Goal: Navigation & Orientation: Find specific page/section

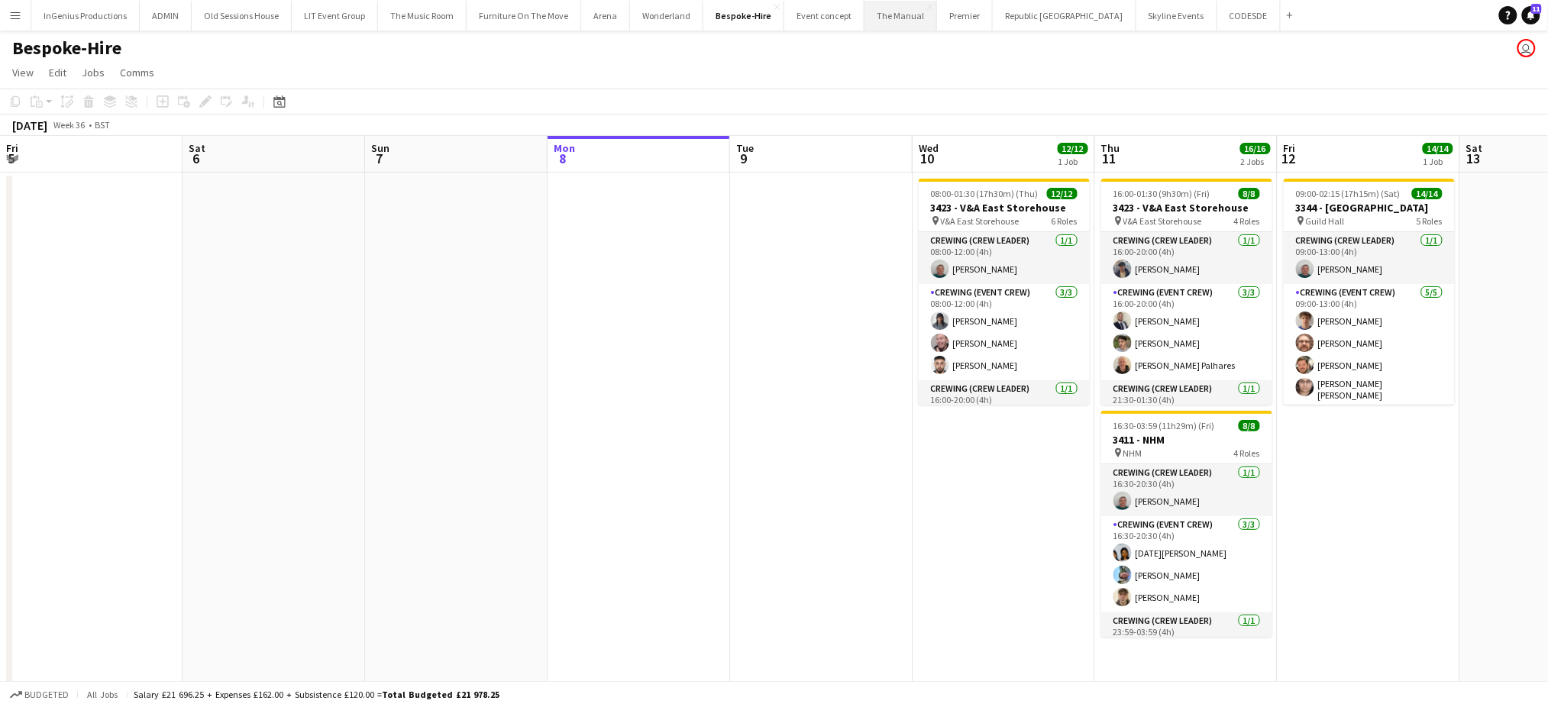
scroll to position [185, 0]
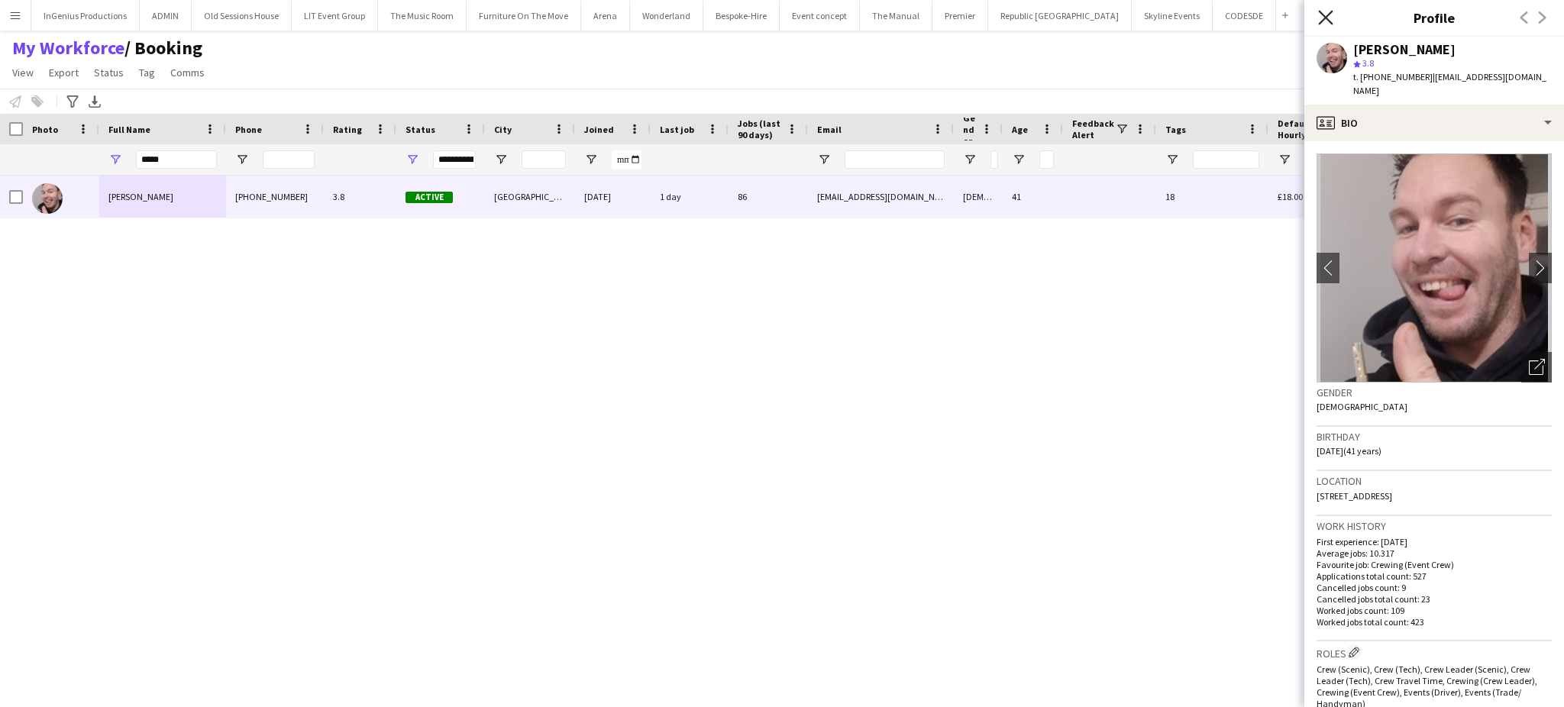
click at [1324, 20] on icon at bounding box center [1325, 17] width 15 height 15
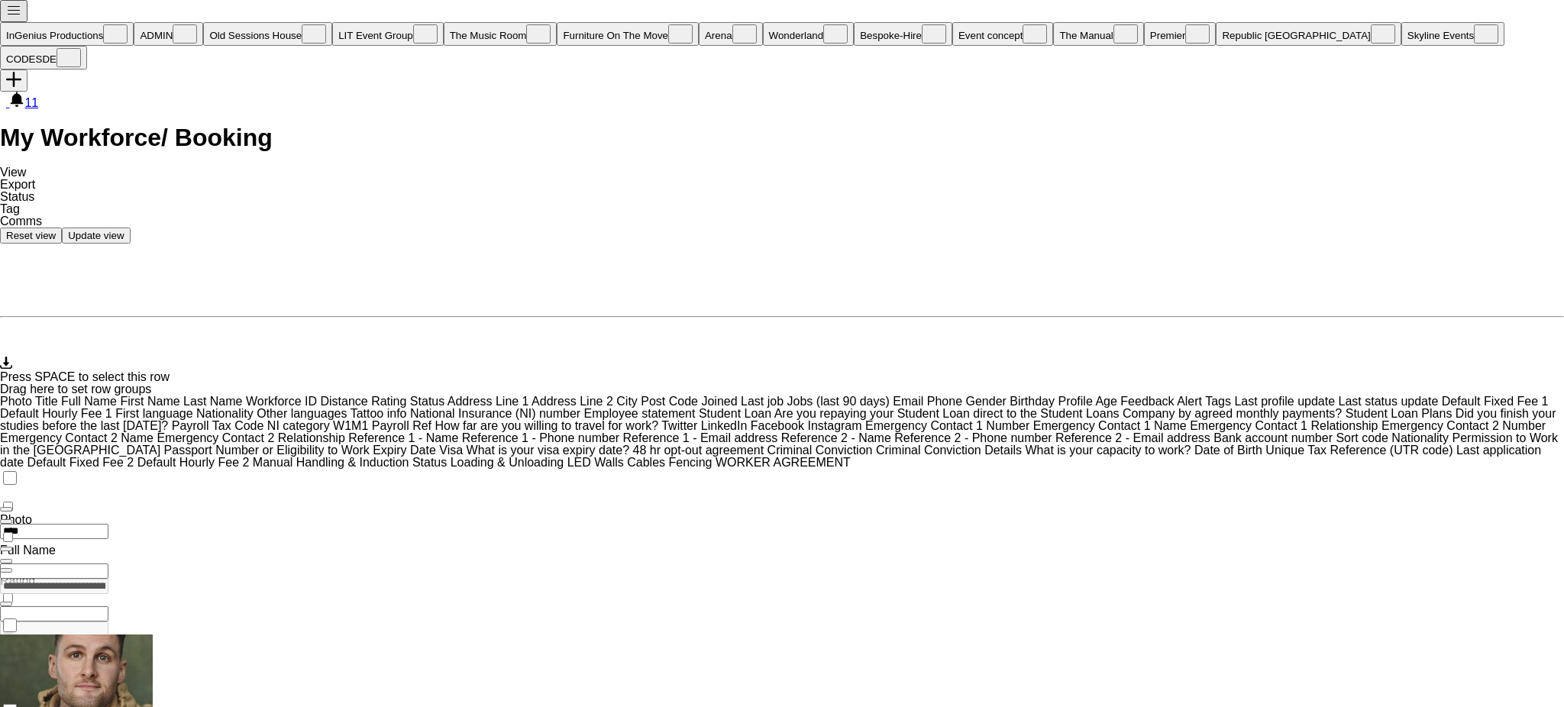
scroll to position [507, 0]
